Goal: Information Seeking & Learning: Check status

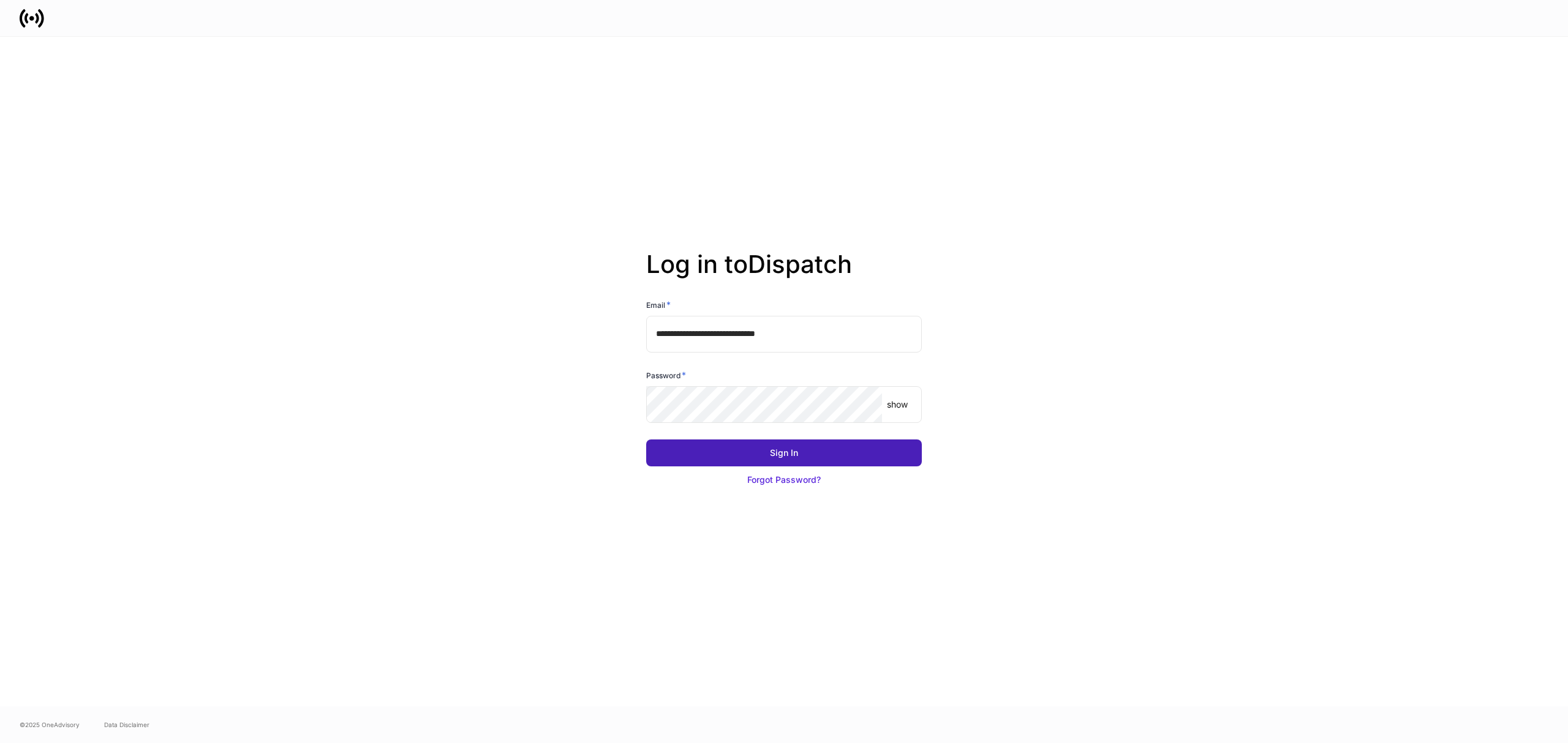
click at [749, 455] on button "Sign In" at bounding box center [784, 453] width 276 height 27
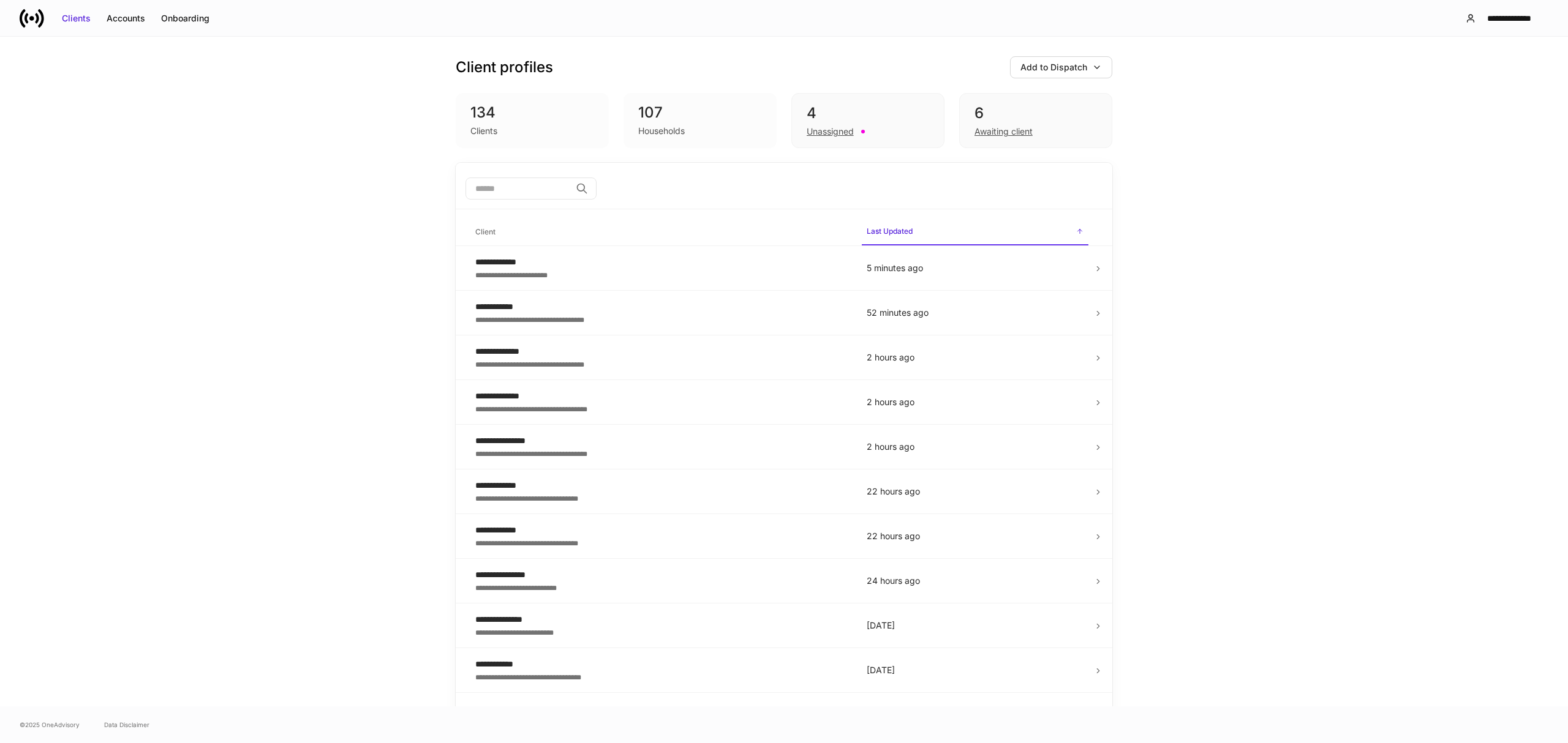
click at [552, 195] on input "search" at bounding box center [518, 189] width 105 height 22
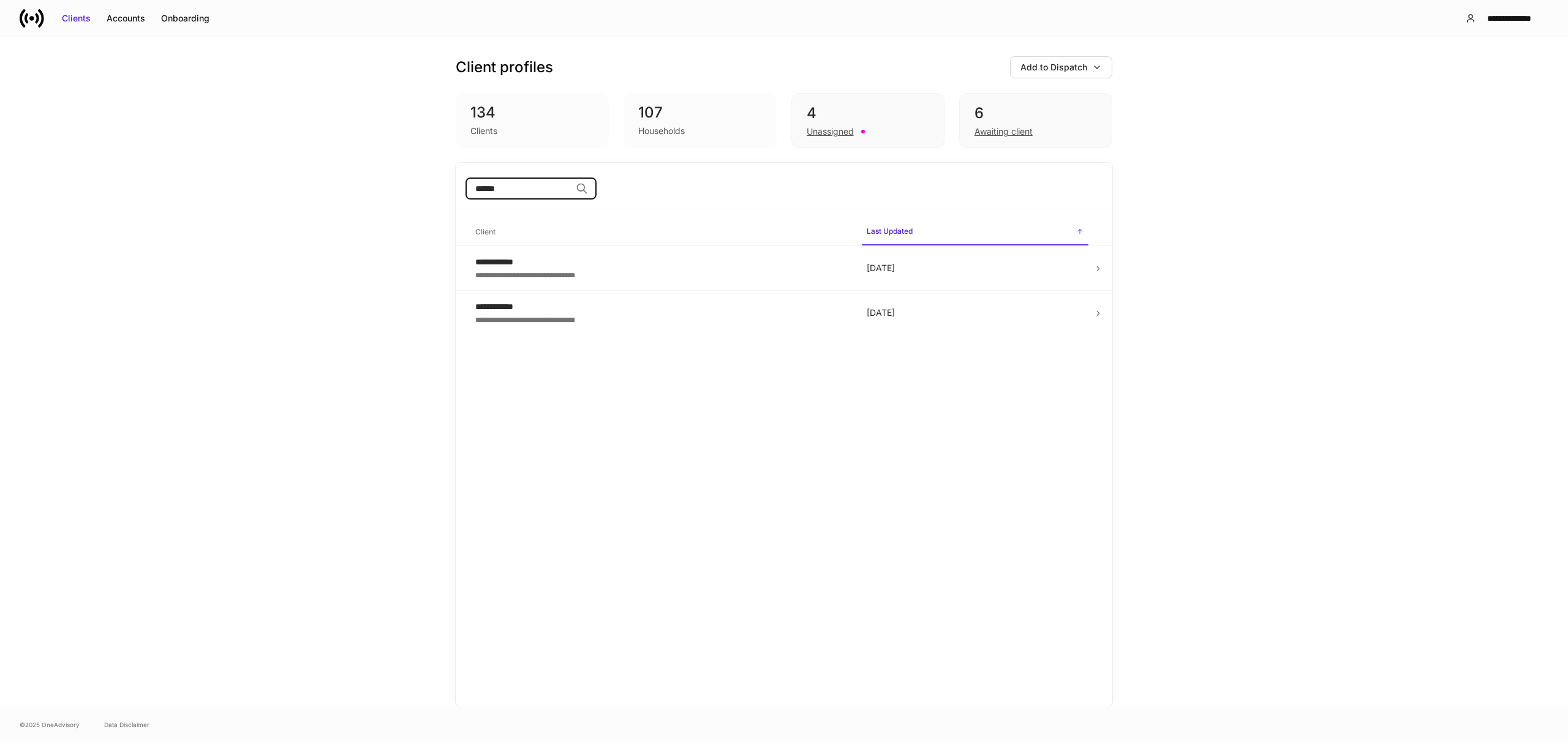
type input "******"
click at [586, 290] on td "**********" at bounding box center [662, 313] width 392 height 45
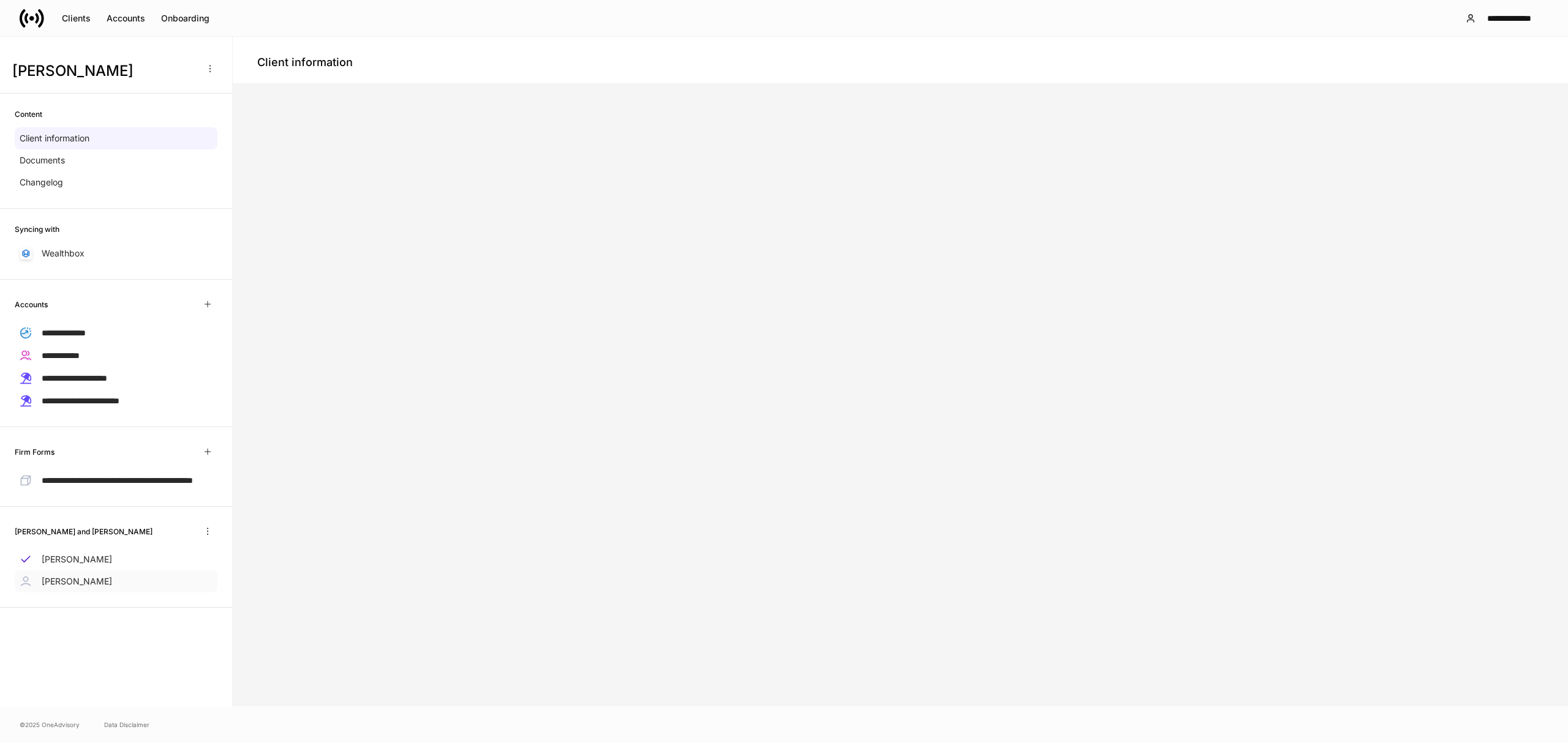
click at [95, 588] on div "[PERSON_NAME]" at bounding box center [116, 582] width 202 height 22
click at [97, 581] on div "[PERSON_NAME]" at bounding box center [116, 582] width 202 height 22
click at [97, 566] on p "[PERSON_NAME]" at bounding box center [76, 559] width 70 height 12
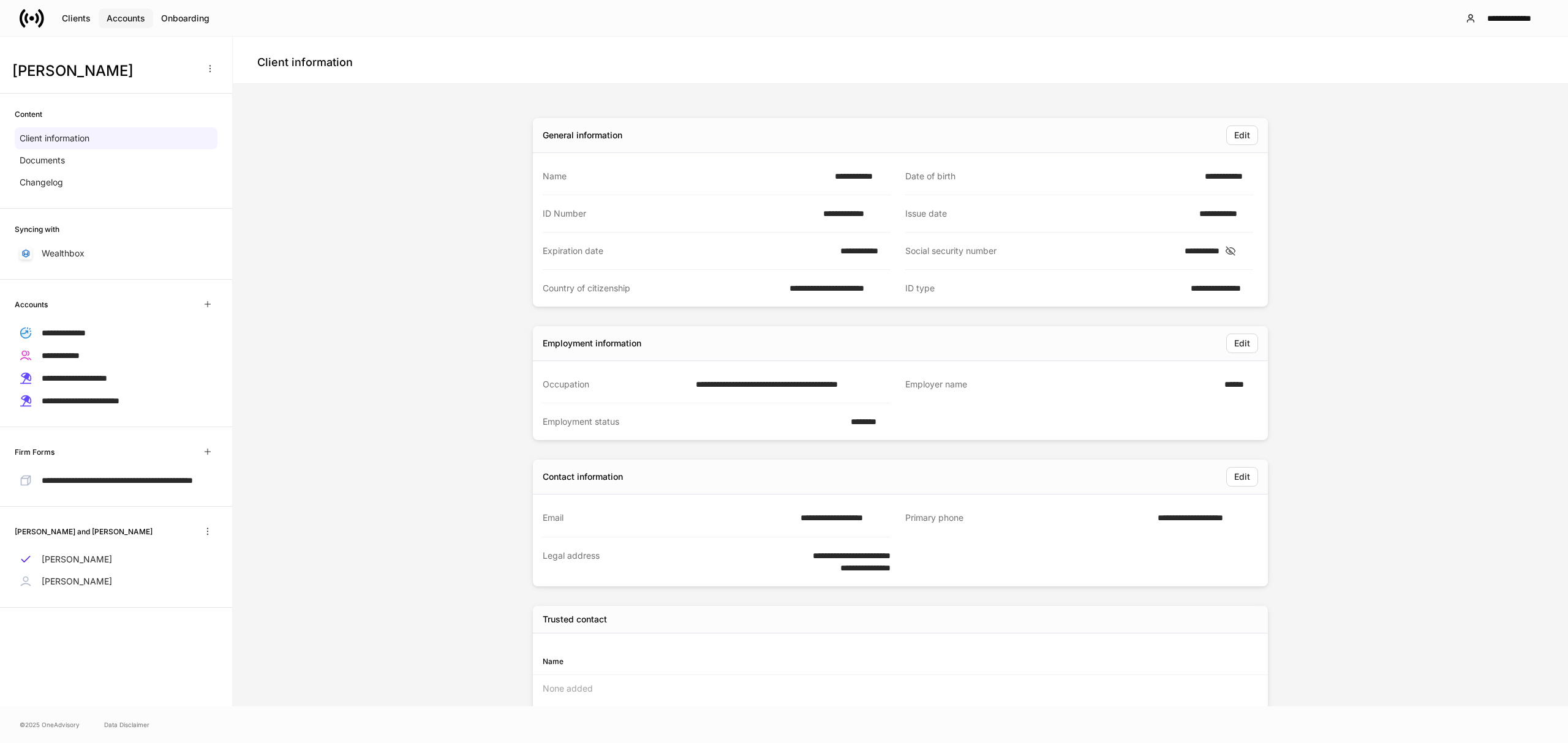
click at [130, 18] on div "Accounts" at bounding box center [126, 18] width 38 height 12
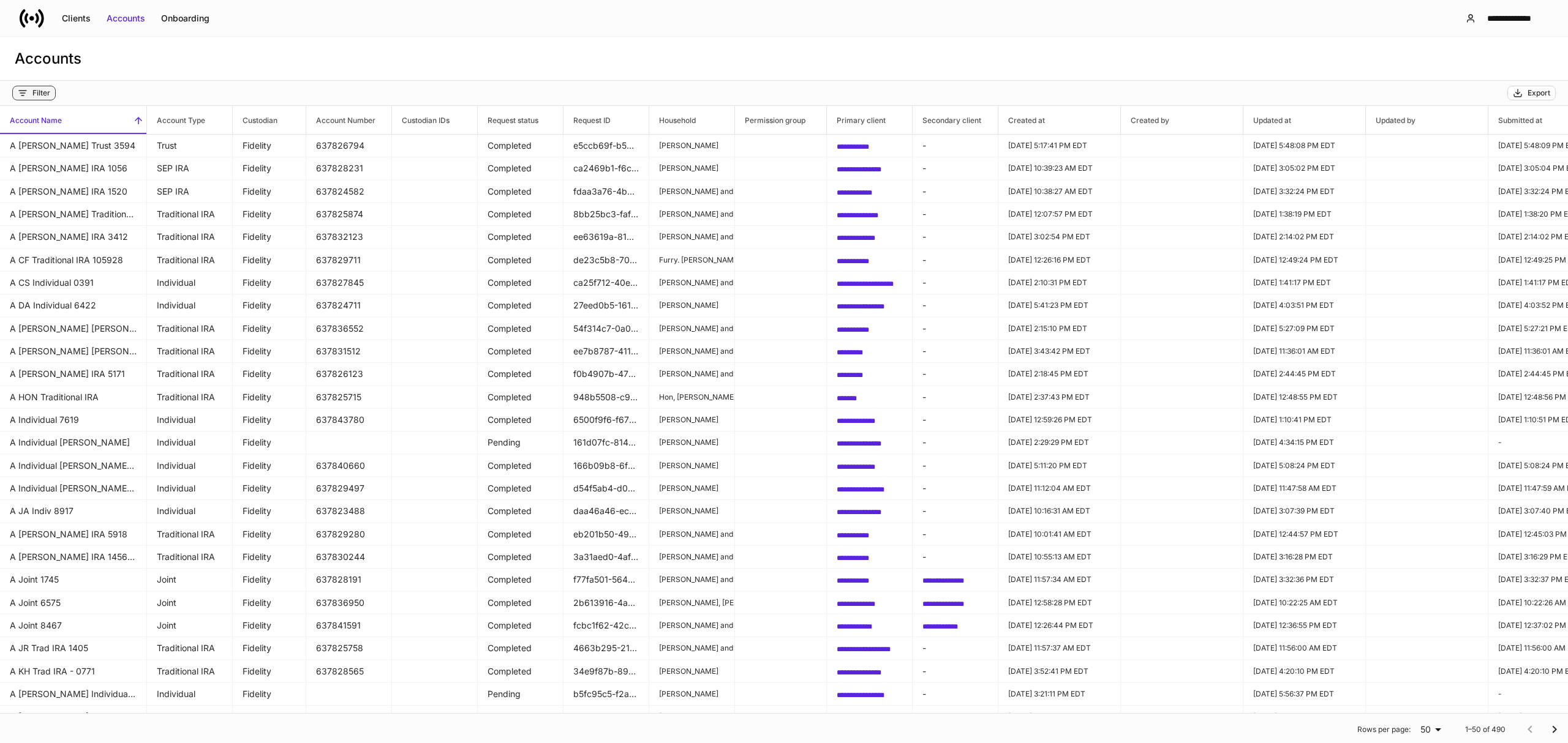
click at [28, 93] on div "Filter" at bounding box center [34, 93] width 33 height 9
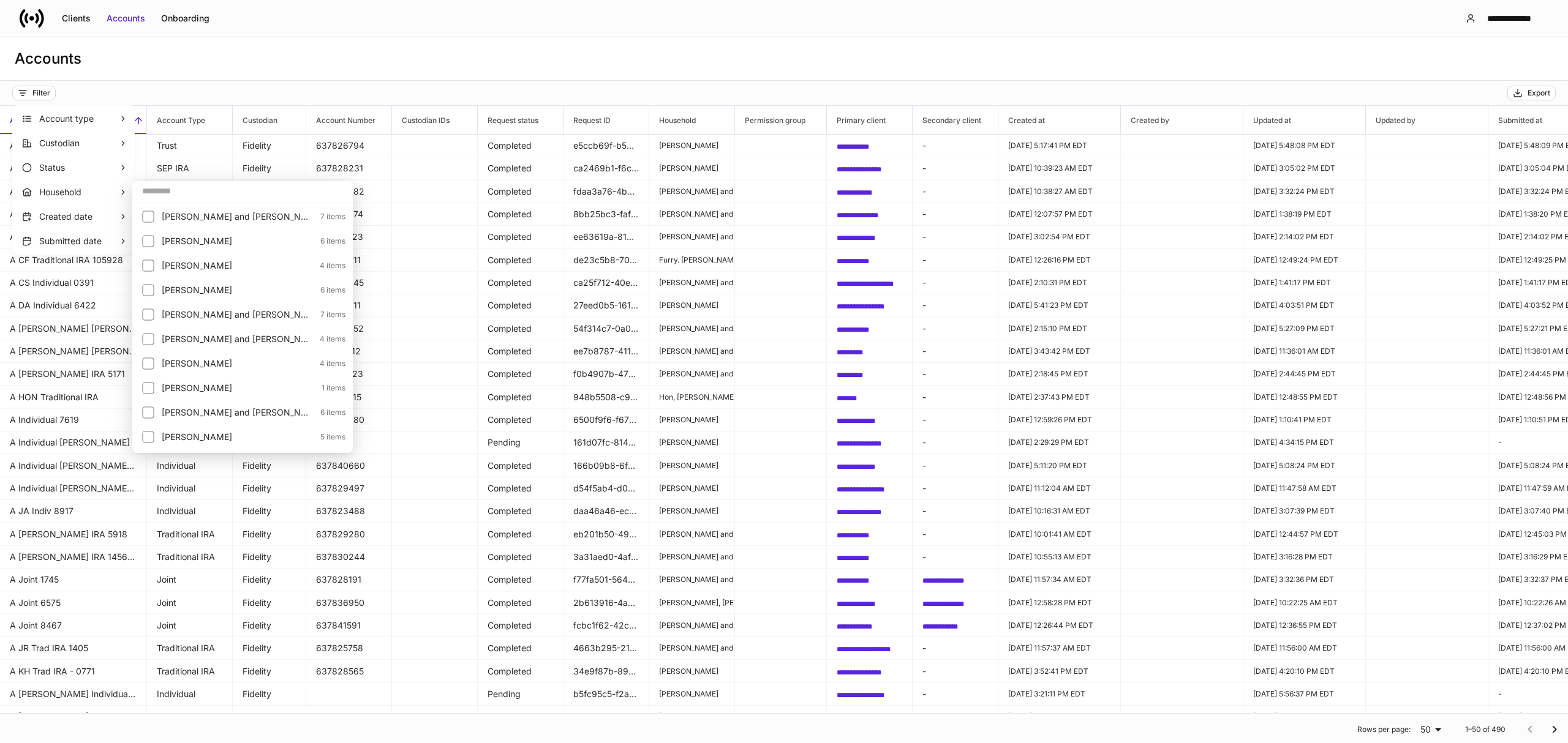
click at [192, 194] on input "text" at bounding box center [242, 191] width 220 height 22
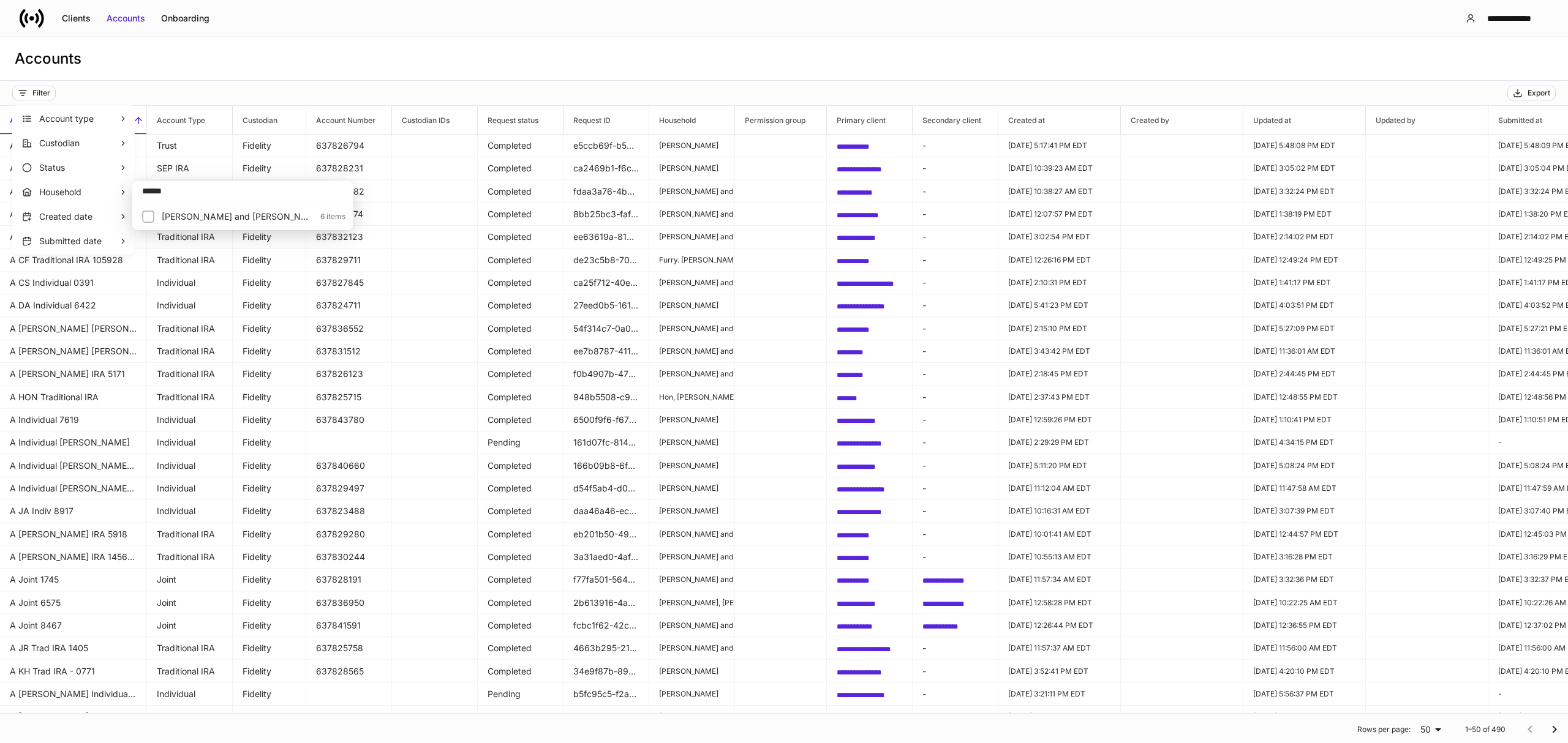
type input "******"
click at [239, 223] on li "[PERSON_NAME] and [PERSON_NAME] 6 items" at bounding box center [243, 217] width 216 height 22
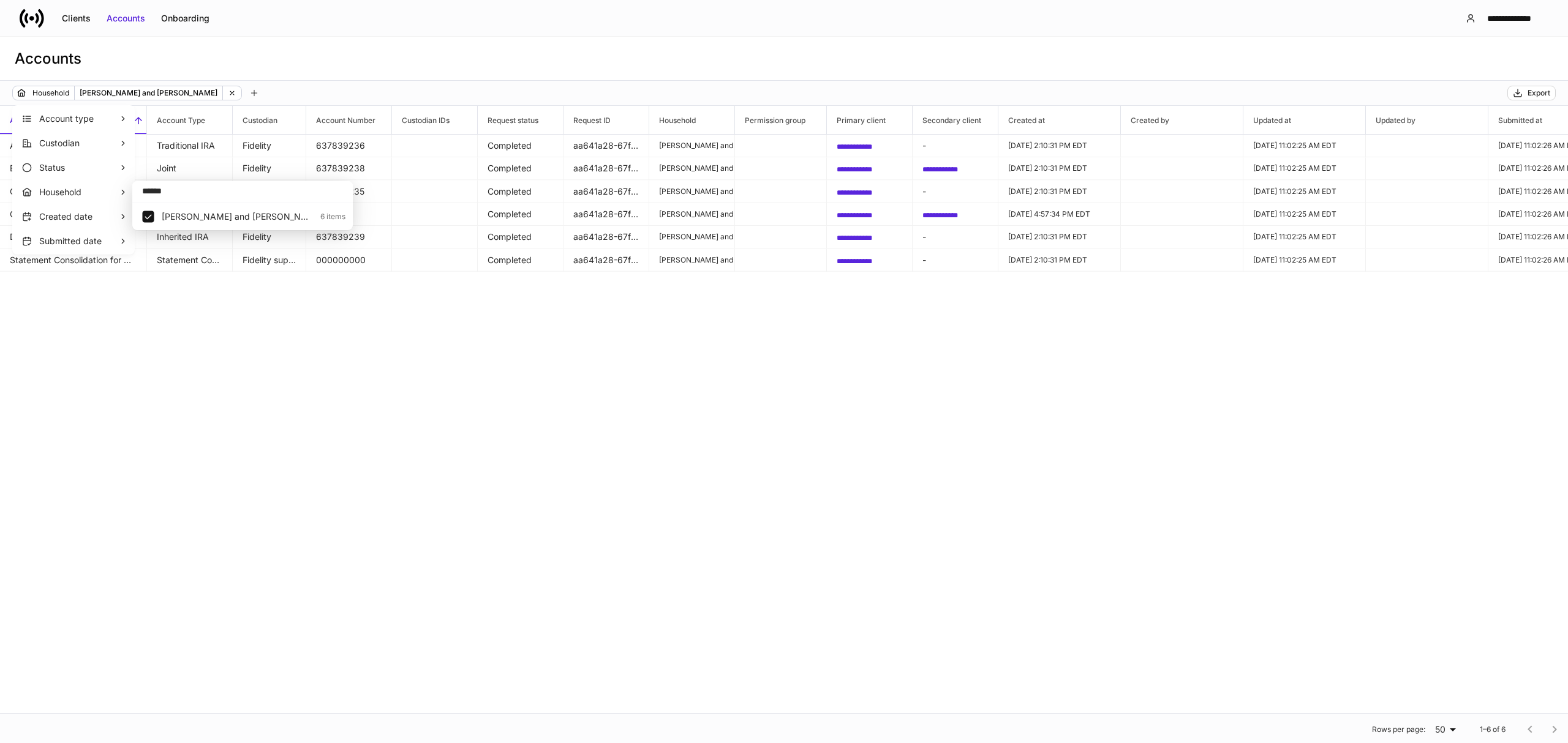
click at [179, 383] on div at bounding box center [784, 371] width 1568 height 743
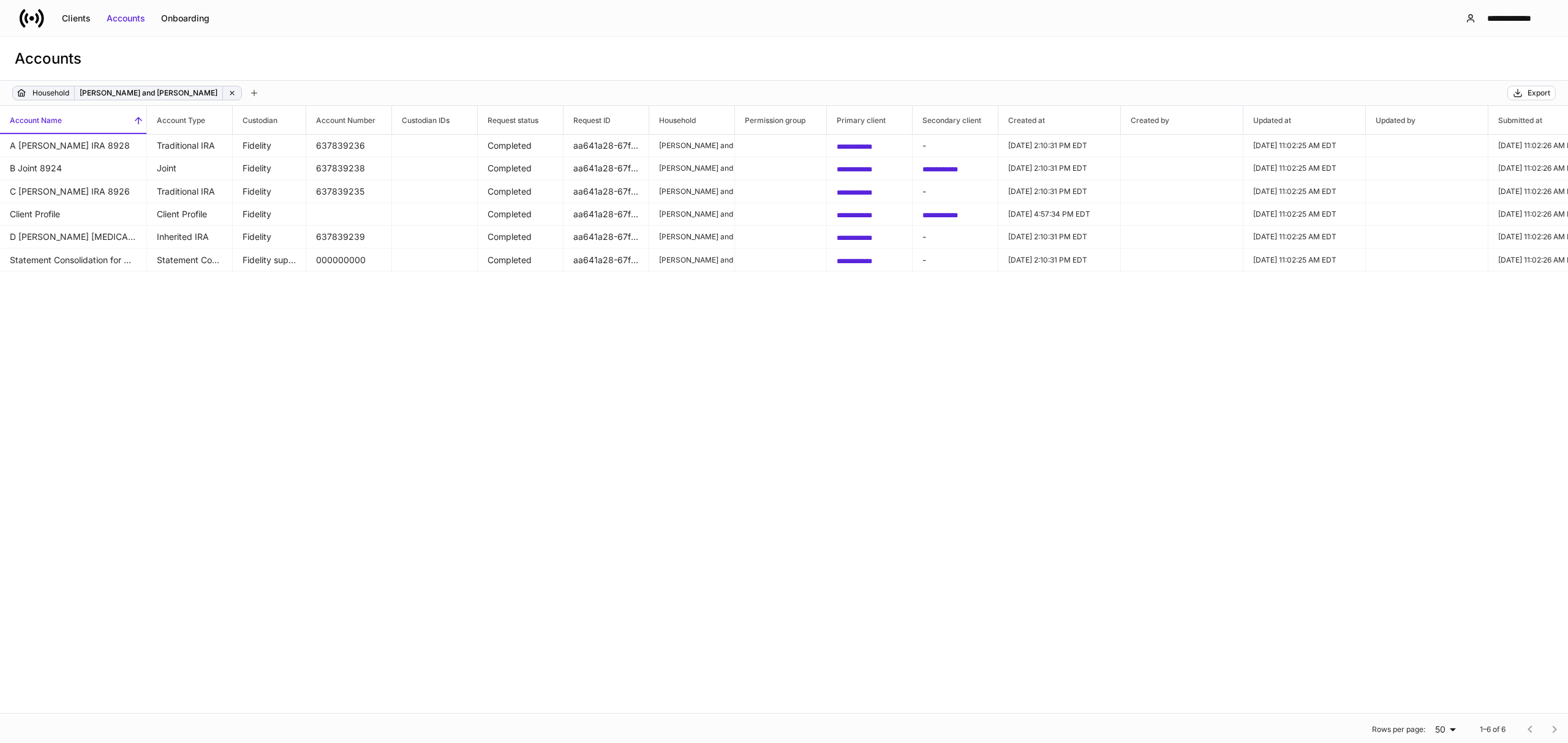
click at [228, 97] on icon at bounding box center [231, 93] width 8 height 8
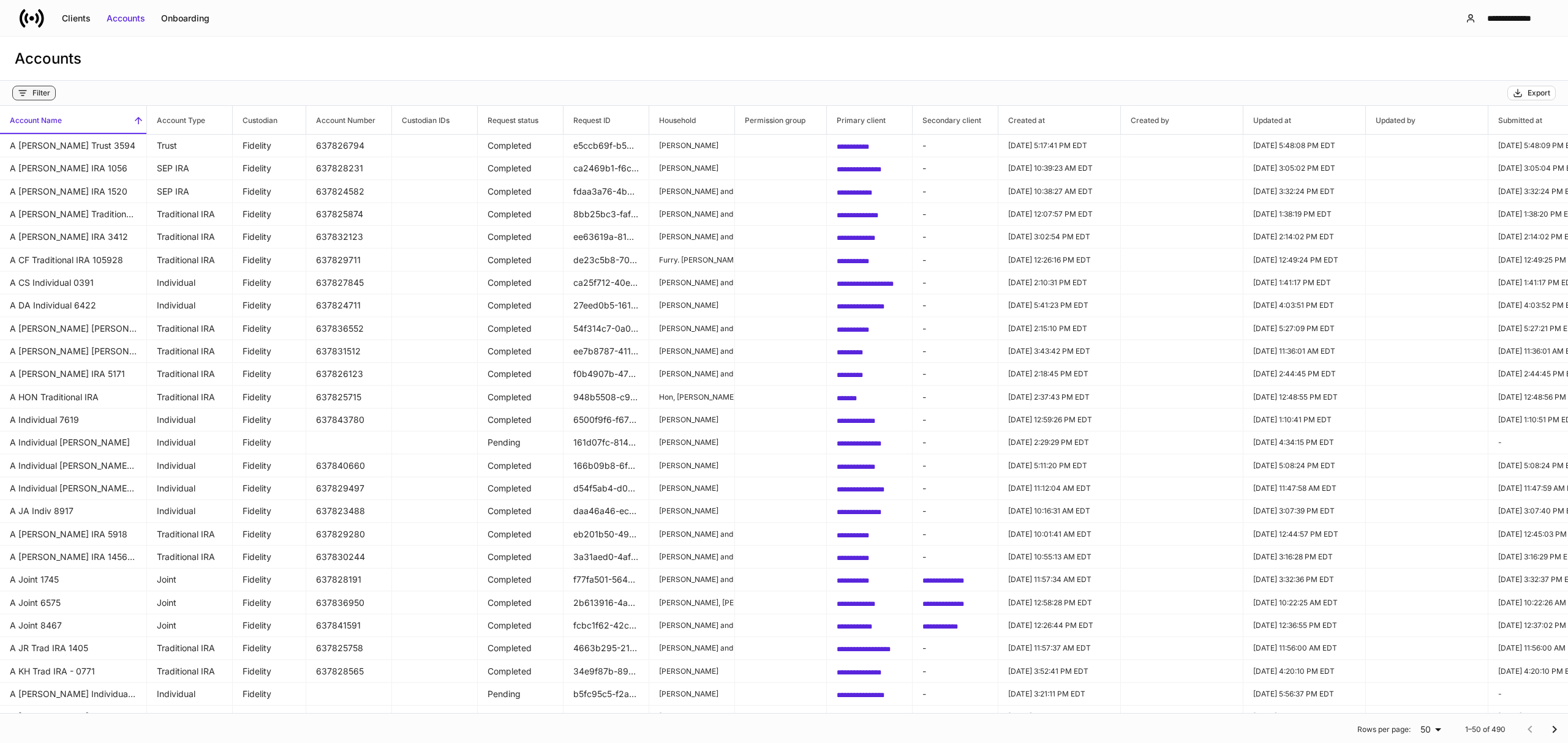
click at [38, 92] on div "Filter" at bounding box center [41, 93] width 18 height 9
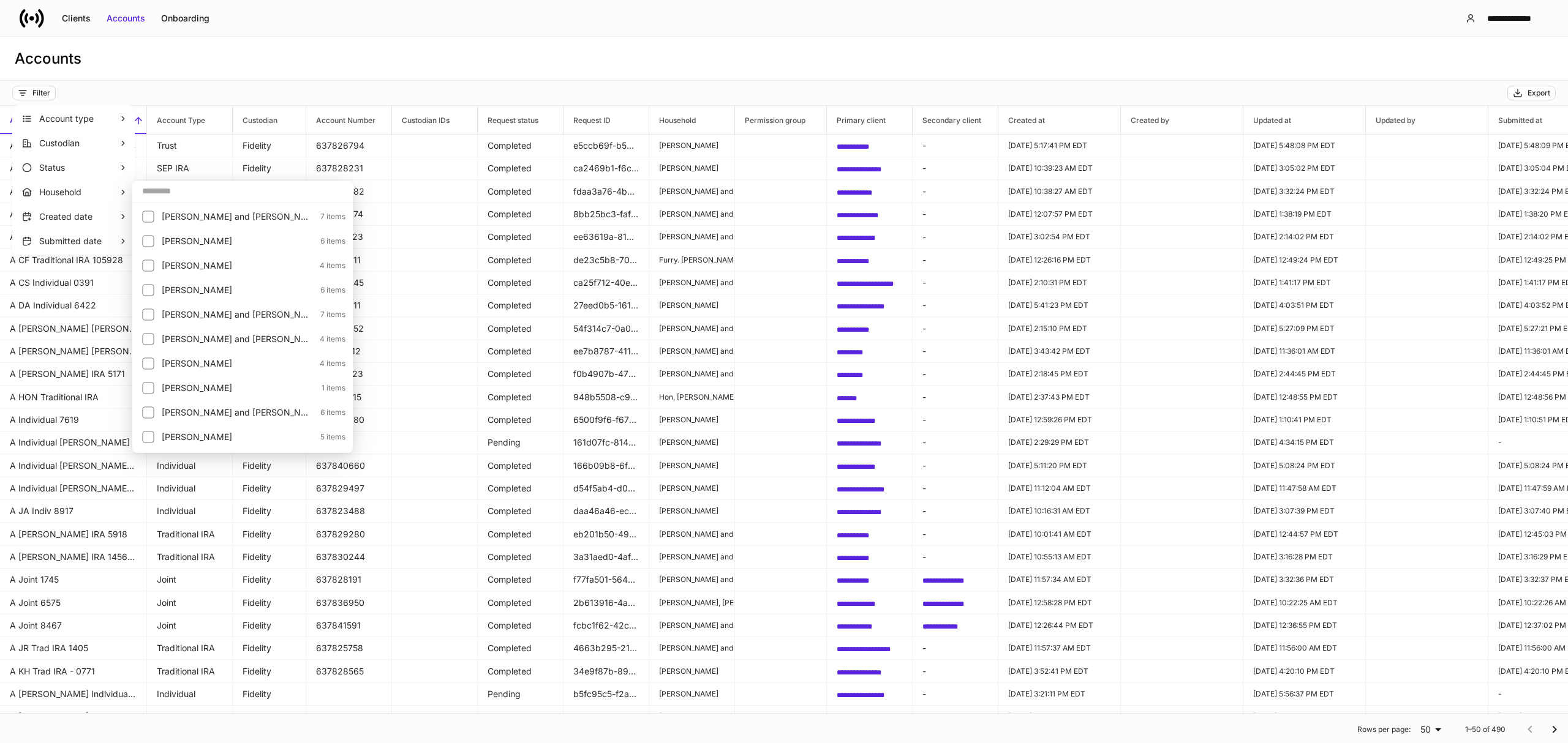
click at [155, 194] on input "text" at bounding box center [242, 191] width 220 height 22
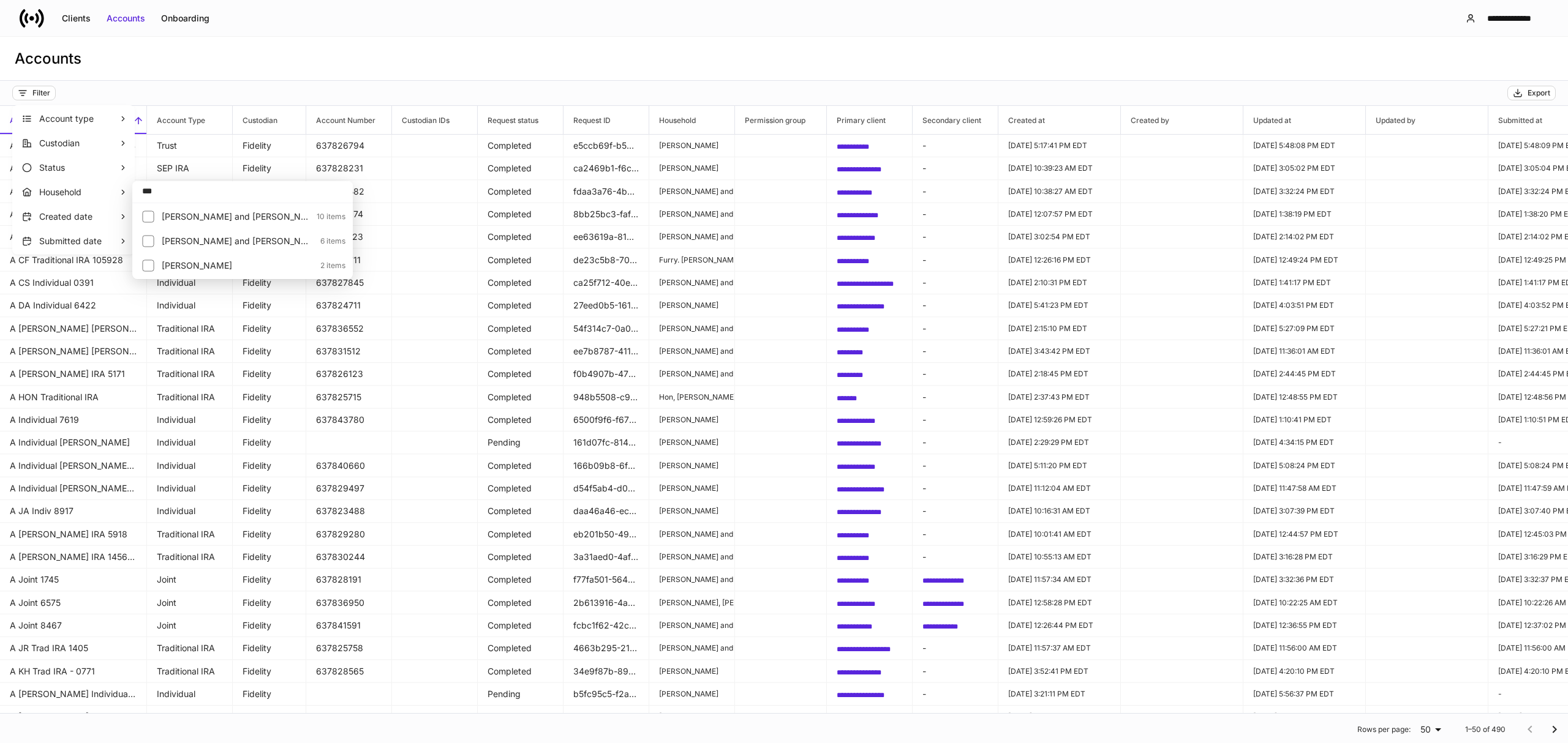
type input "***"
click at [213, 262] on p "[PERSON_NAME]" at bounding box center [237, 265] width 151 height 12
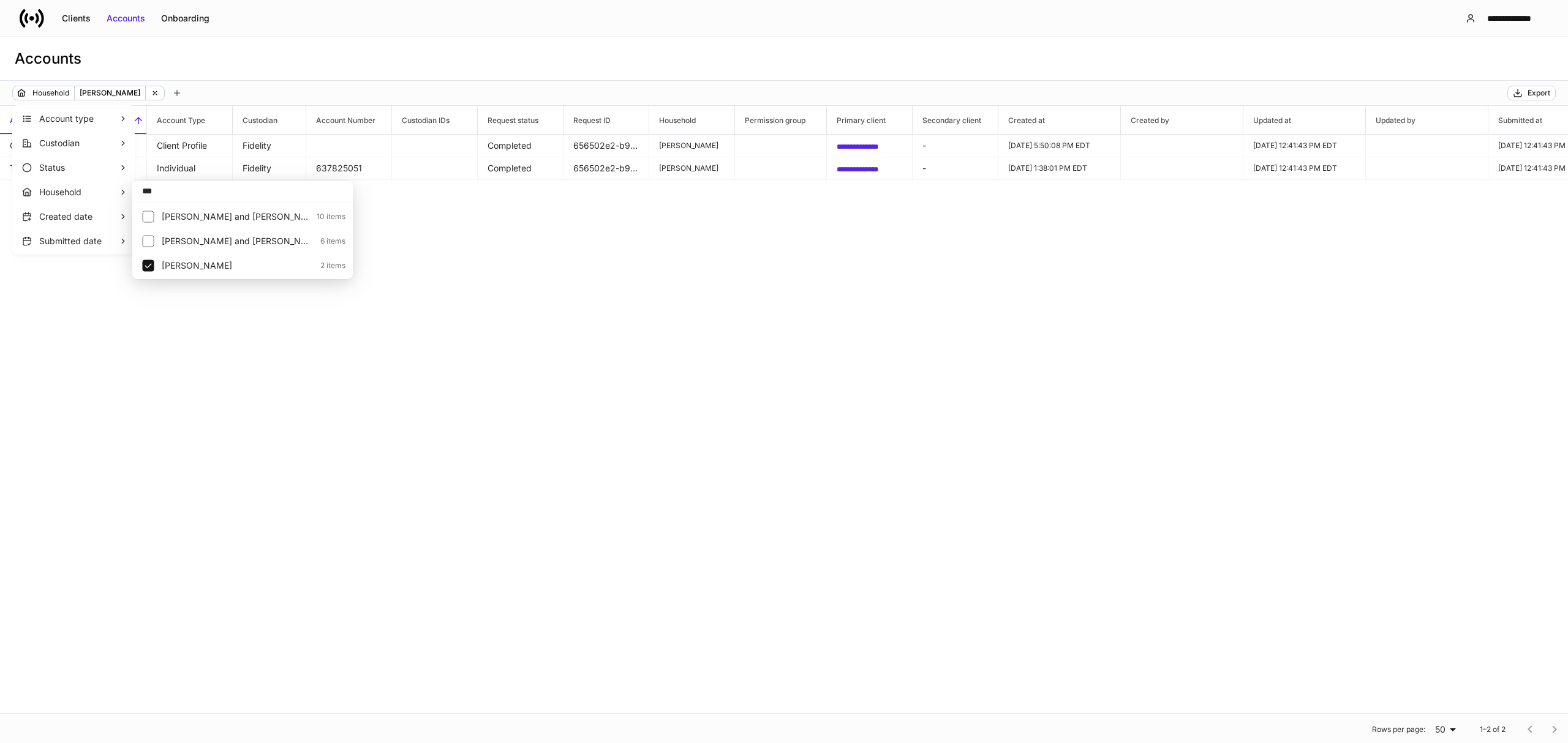
click at [204, 370] on div at bounding box center [784, 371] width 1568 height 743
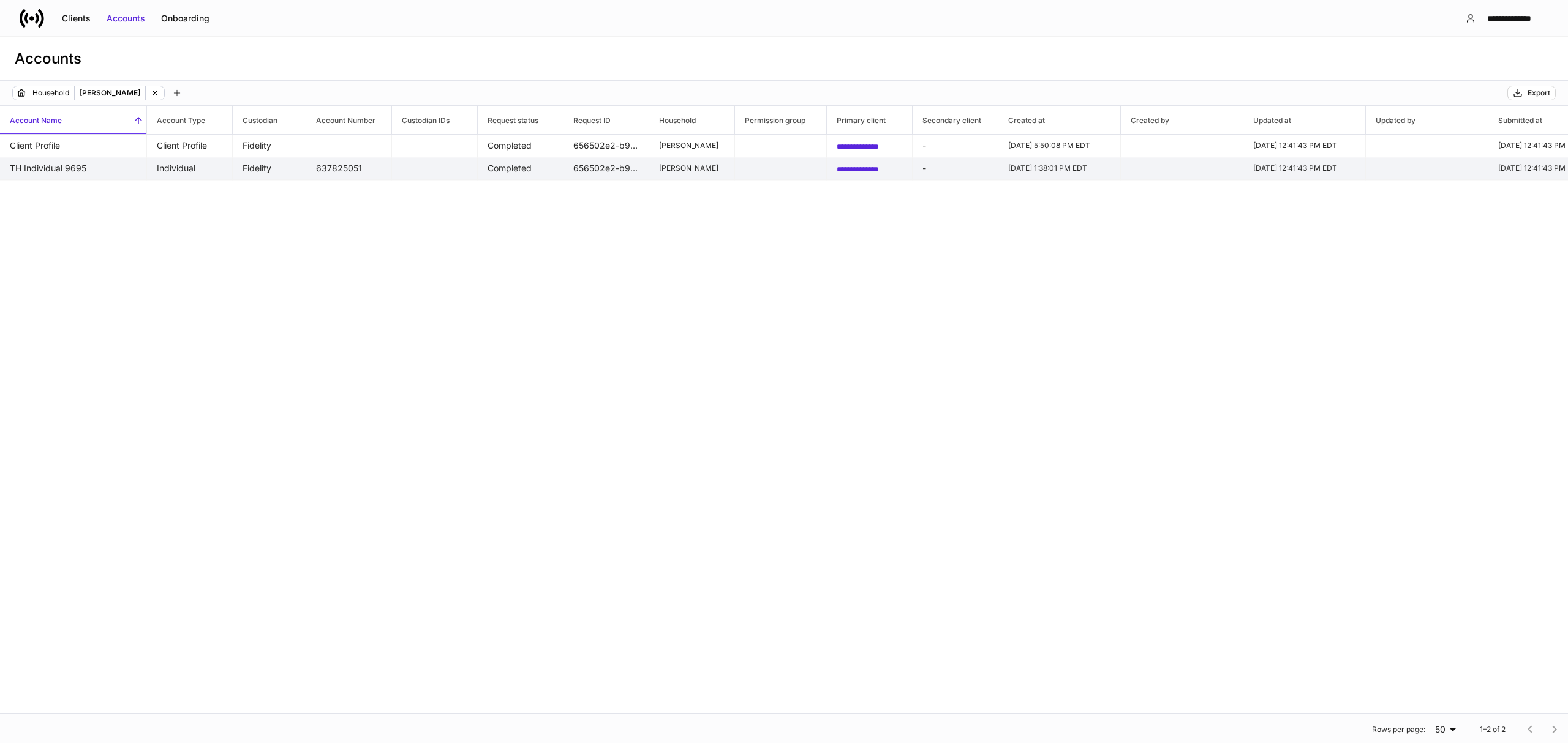
click at [91, 171] on td "TH Individual 9695" at bounding box center [73, 169] width 147 height 22
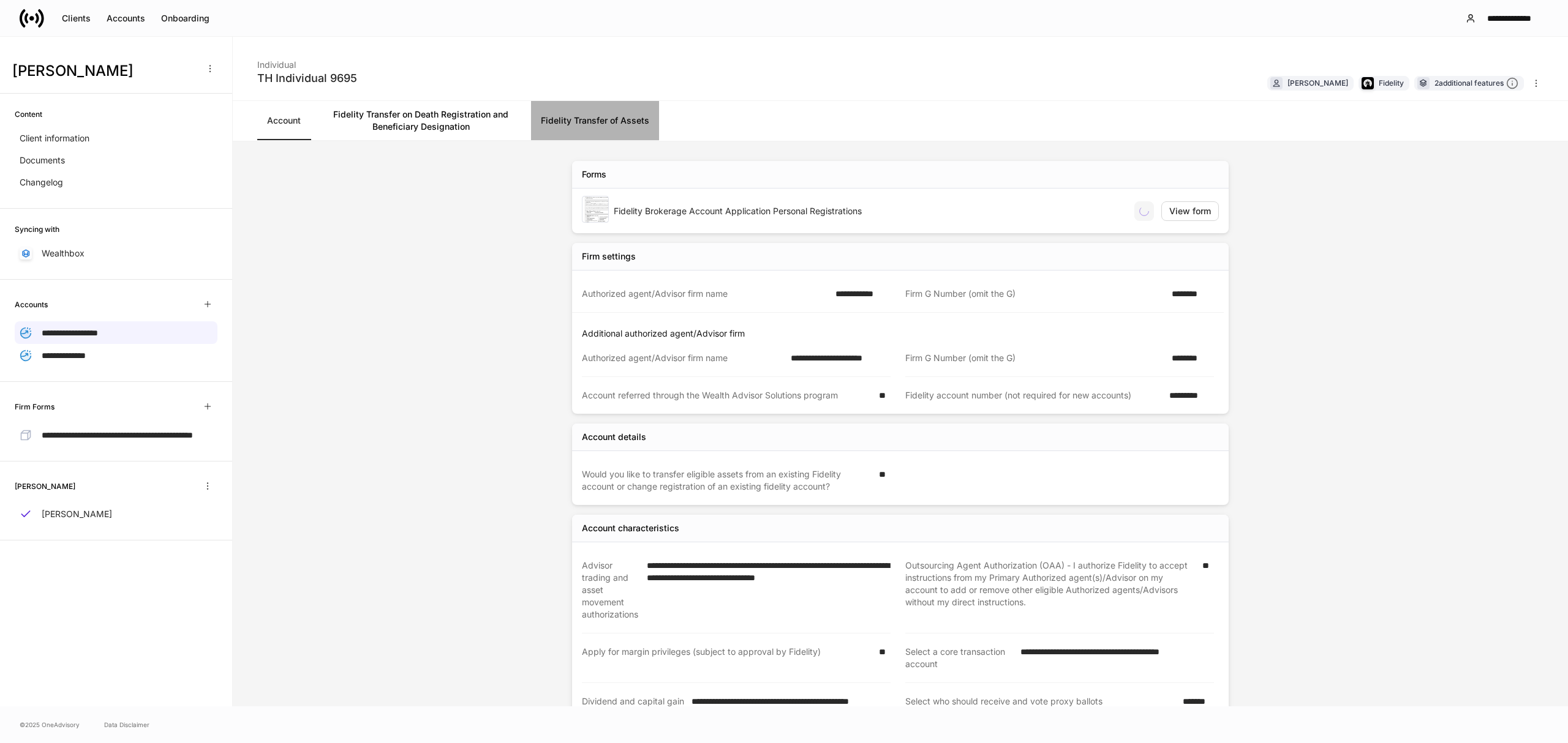
click at [602, 114] on link "Fidelity Transfer of Assets" at bounding box center [595, 121] width 128 height 39
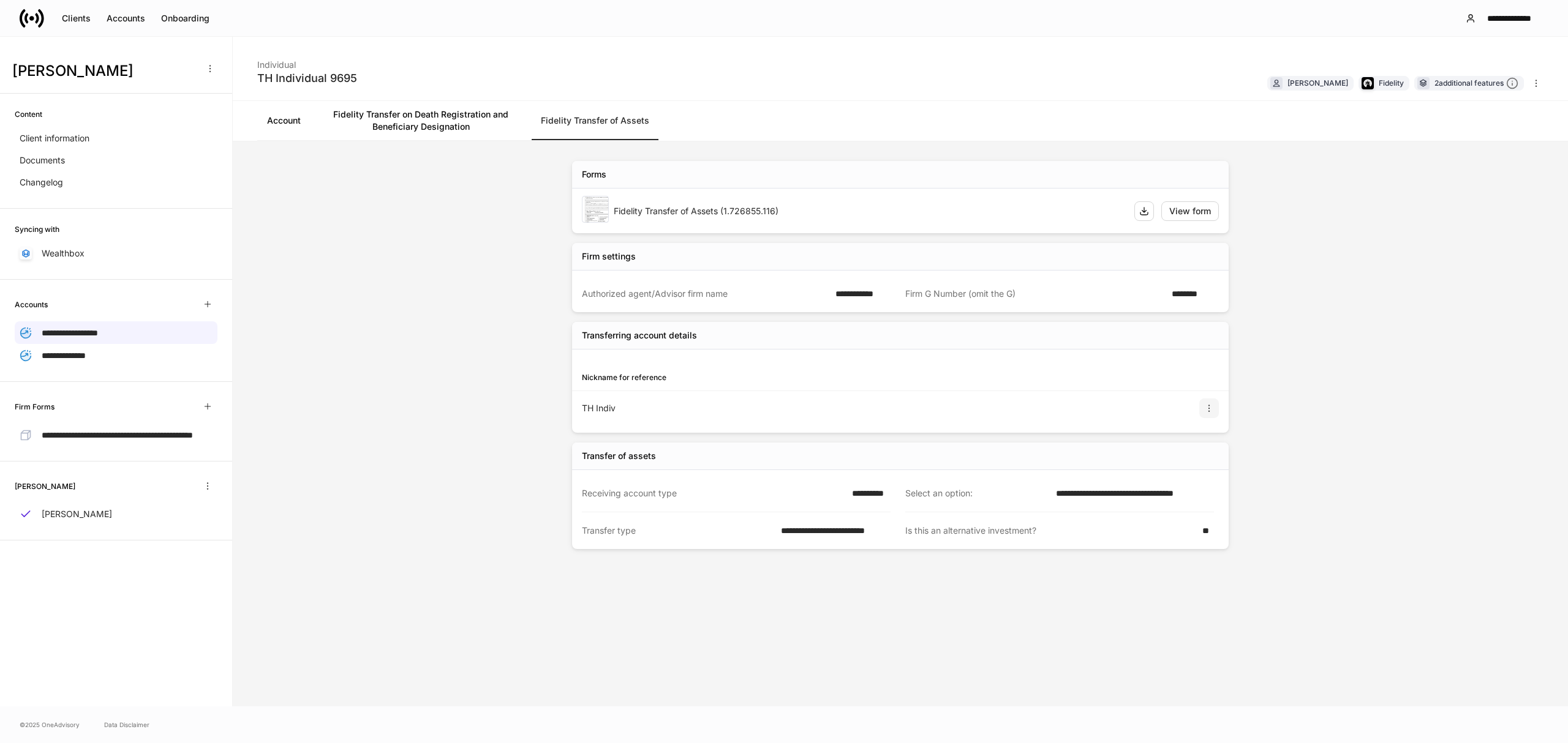
click at [1211, 418] on button "button" at bounding box center [1209, 408] width 20 height 20
click at [1202, 439] on li "View" at bounding box center [1200, 439] width 39 height 20
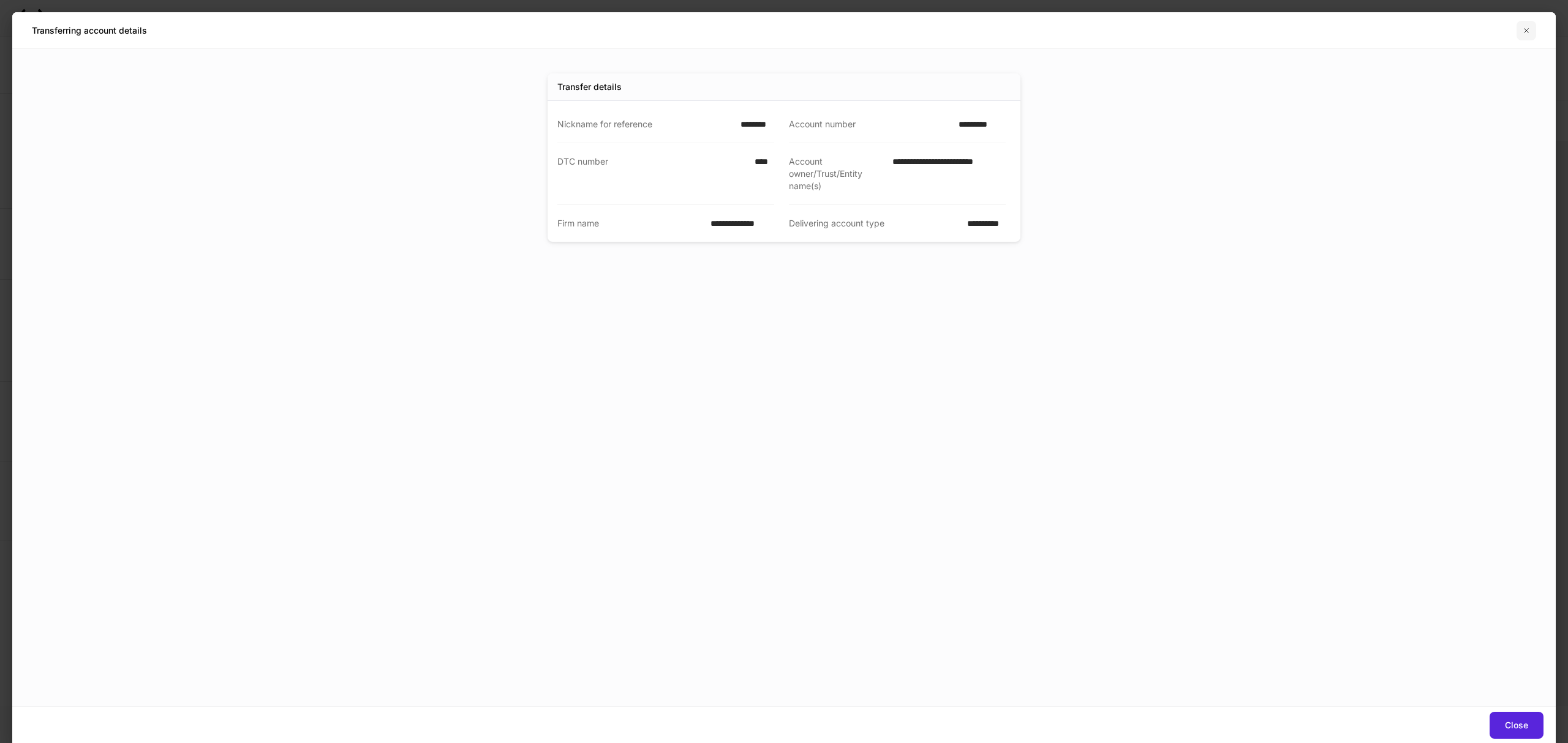
click at [1523, 33] on icon "button" at bounding box center [1526, 30] width 9 height 9
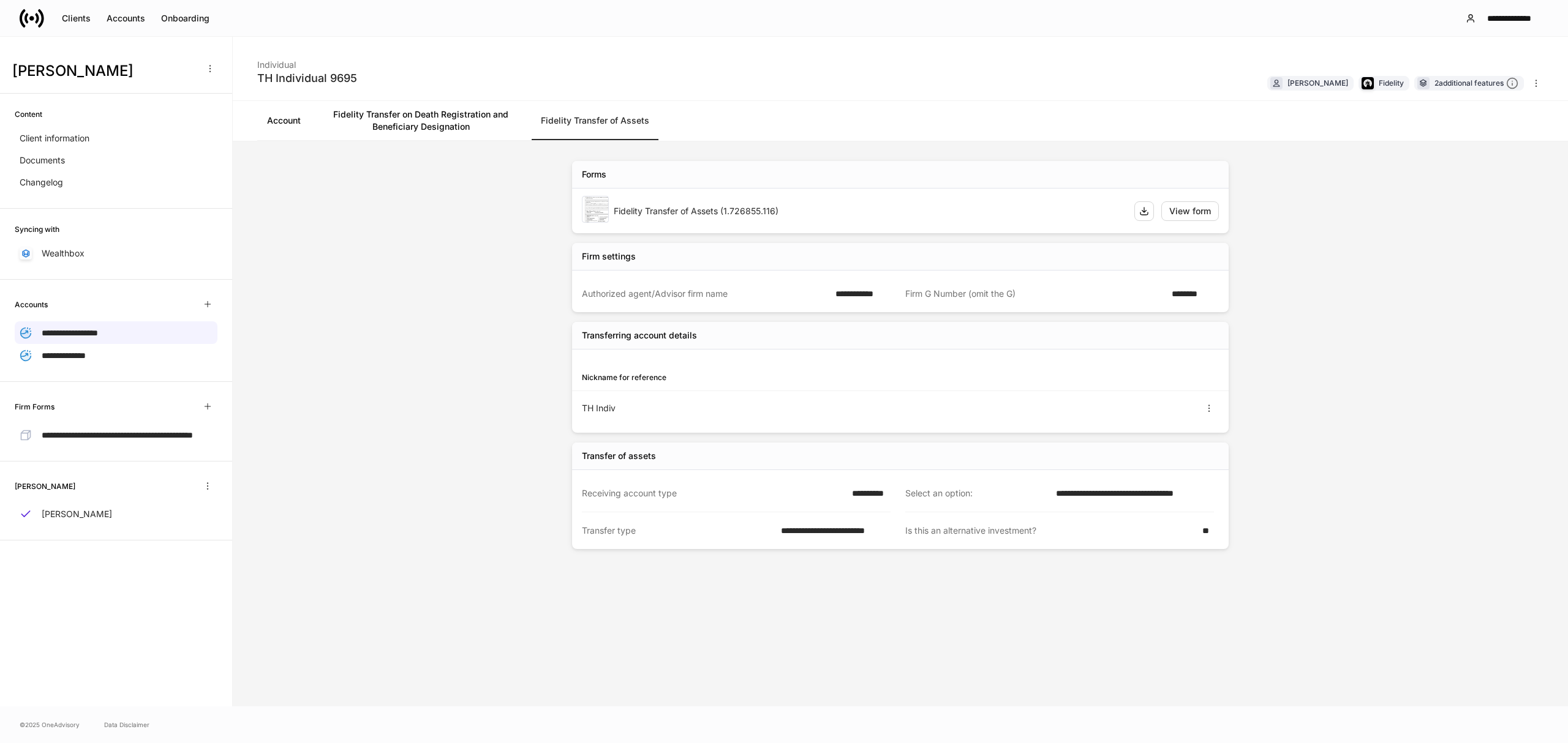
click at [25, 15] on icon at bounding box center [26, 18] width 4 height 10
